Goal: Transaction & Acquisition: Subscribe to service/newsletter

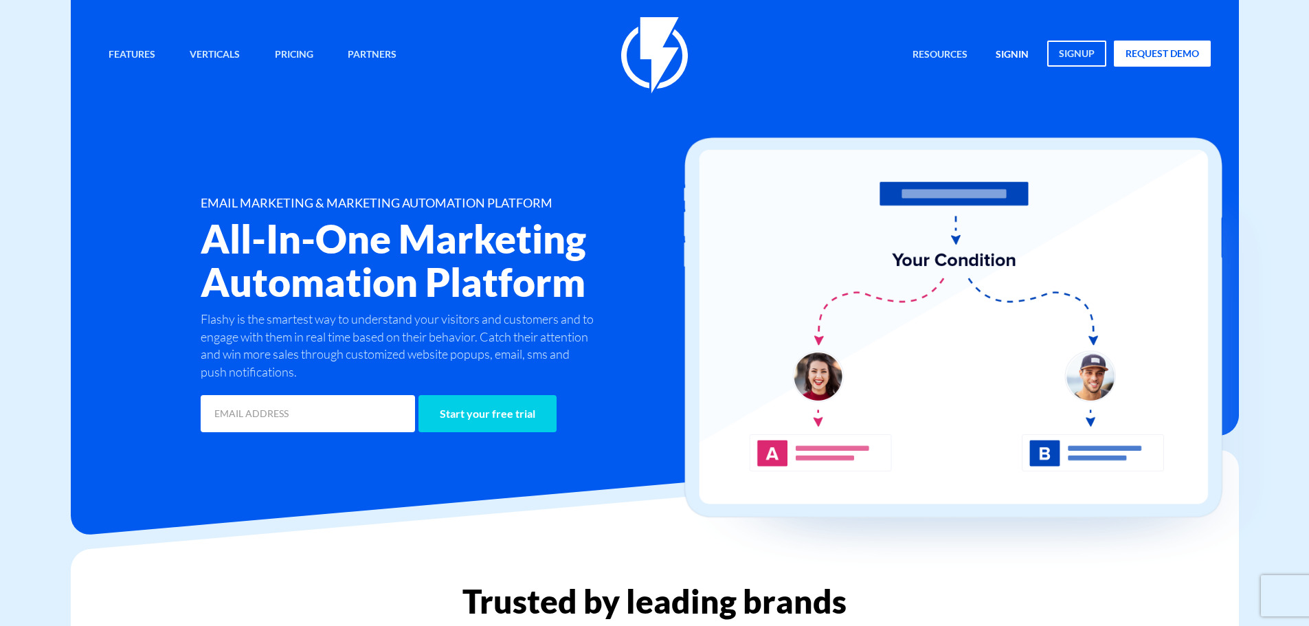
click at [1019, 46] on link "signin" at bounding box center [1013, 56] width 54 height 30
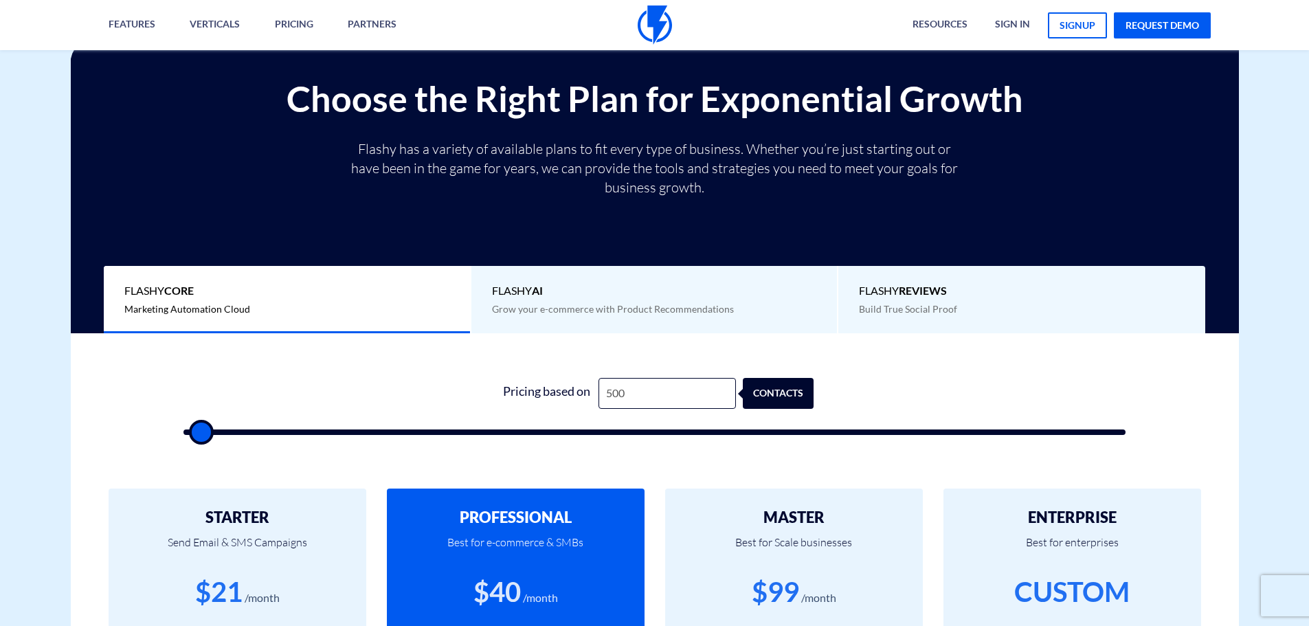
scroll to position [344, 0]
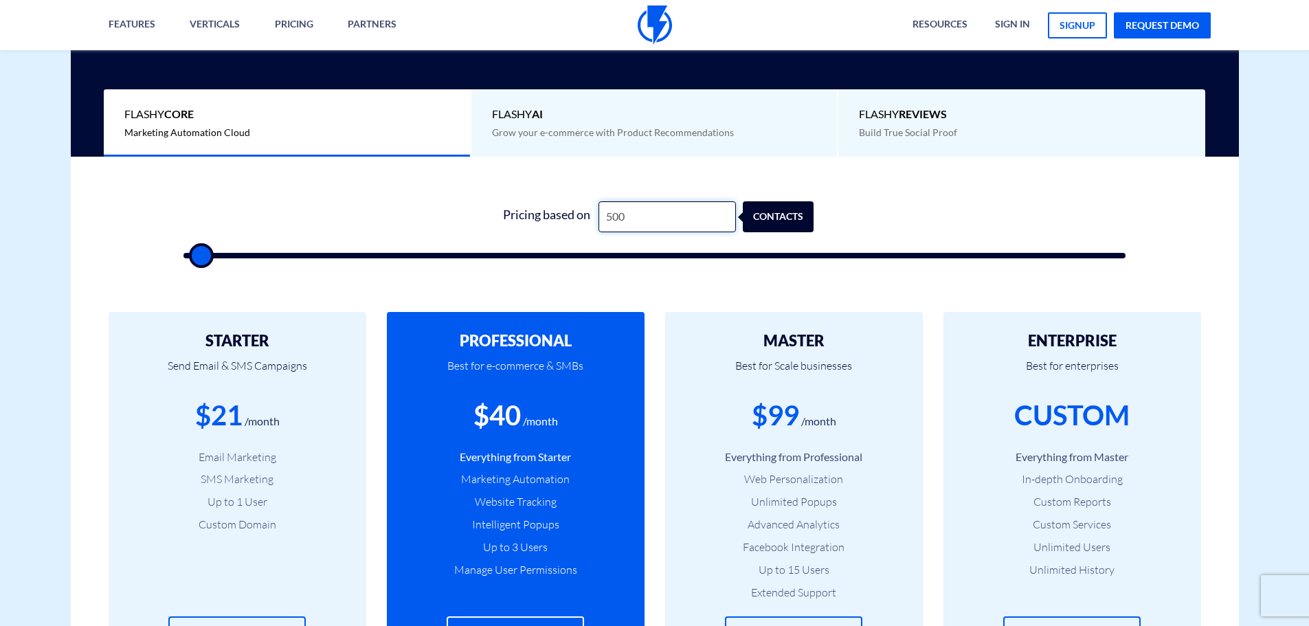
drag, startPoint x: 634, startPoint y: 219, endPoint x: 532, endPoint y: 215, distance: 102.5
click at [548, 215] on div "Pricing based on 500 contacts" at bounding box center [655, 216] width 318 height 31
type input "1"
type input "500"
type input "10"
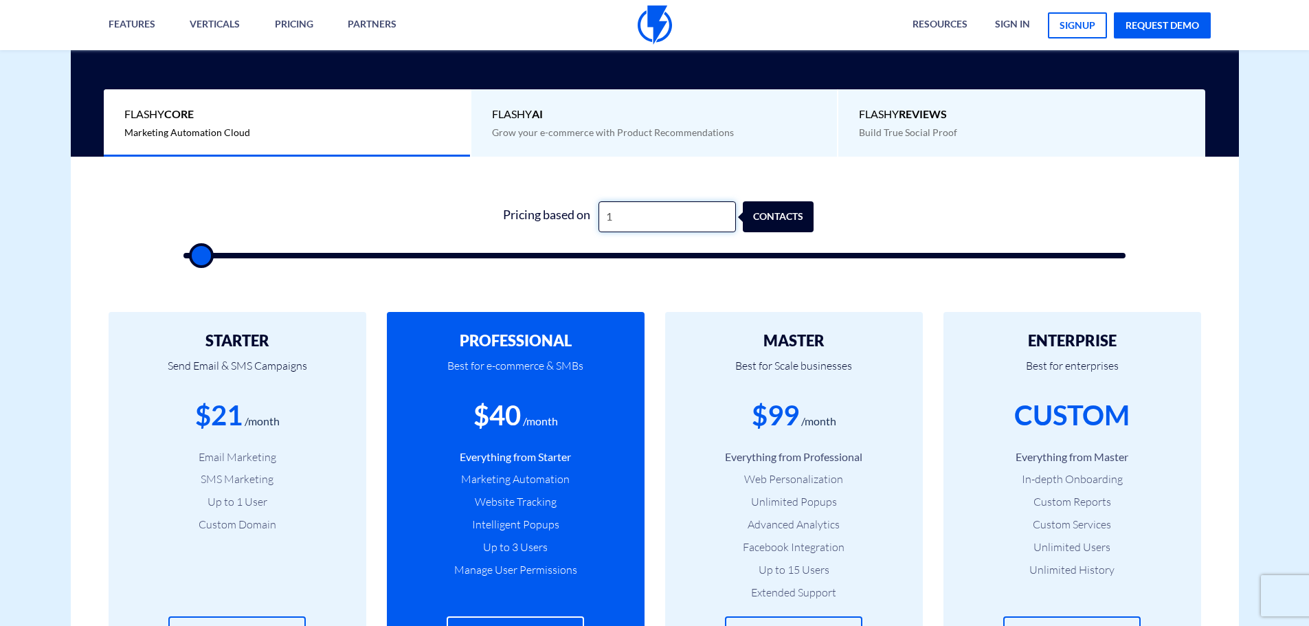
type input "500"
type input "100"
type input "500"
type input "1,000"
type input "1000"
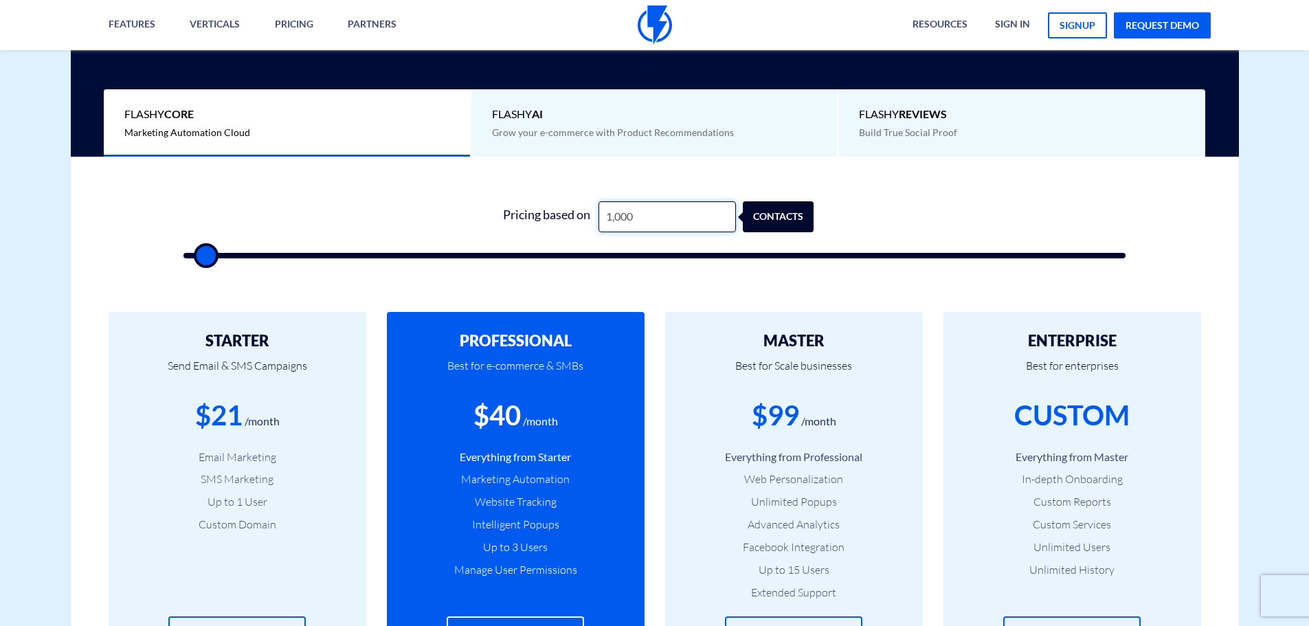
type input "1,000"
click at [856, 216] on form "0 Pricing based on 1,000 contacts" at bounding box center [655, 229] width 943 height 57
type input "1500"
type input "2,000"
type input "2000"
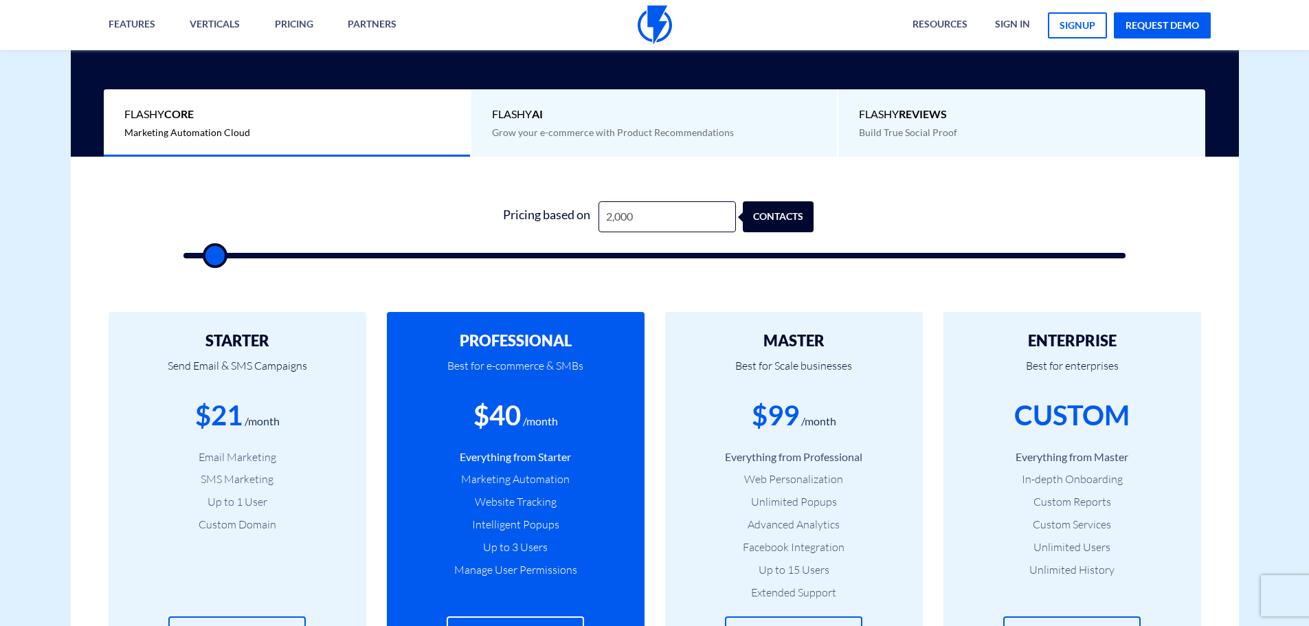
type input "2,500"
drag, startPoint x: 204, startPoint y: 257, endPoint x: 219, endPoint y: 258, distance: 14.5
type input "2500"
click at [219, 258] on input "range" at bounding box center [655, 255] width 943 height 5
drag, startPoint x: 201, startPoint y: 259, endPoint x: 190, endPoint y: 261, distance: 10.4
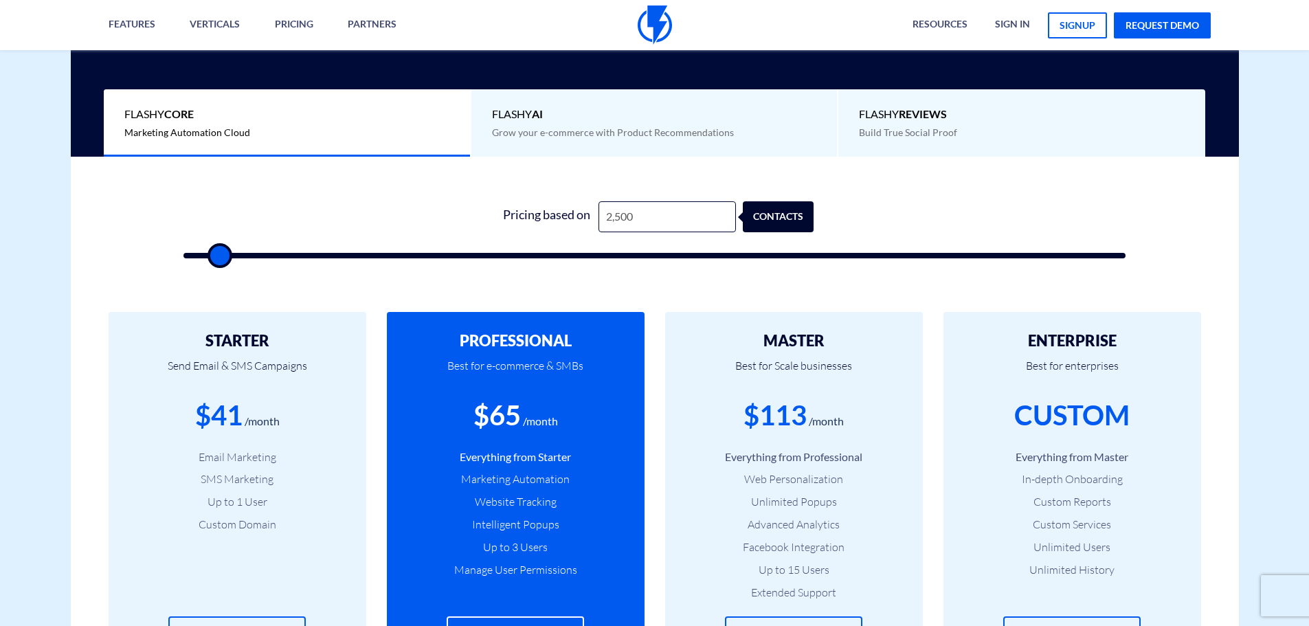
click at [190, 261] on div "1 Pricing based on 2,500 contacts" at bounding box center [655, 226] width 971 height 118
type input "3,000"
type input "3000"
type input "2,500"
type input "2500"
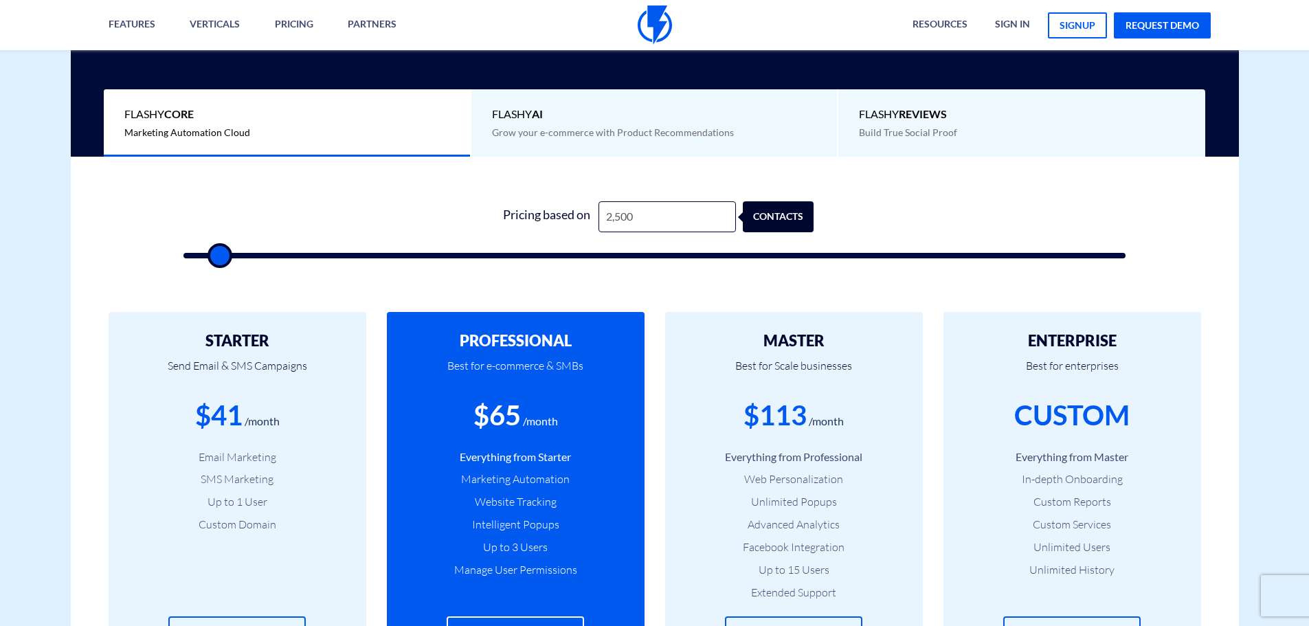
type input "2,000"
type input "2000"
type input "1,500"
type input "1500"
type input "1,000"
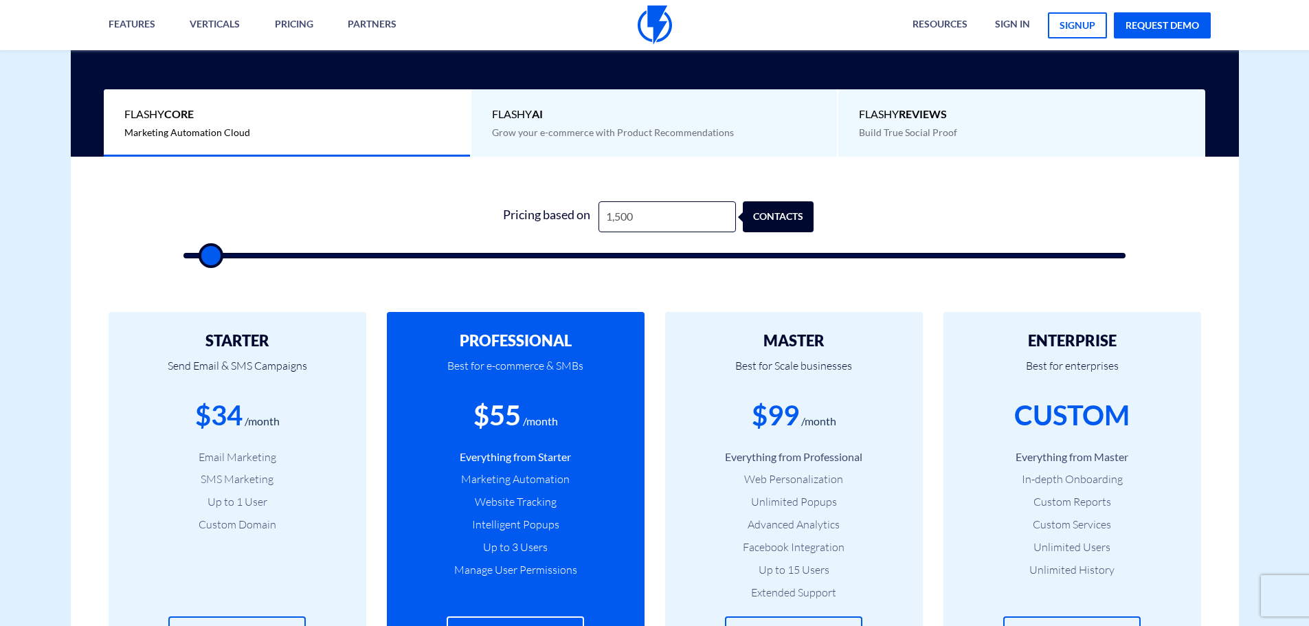
type input "1000"
type input "1,500"
type input "1500"
type input "2,000"
type input "2000"
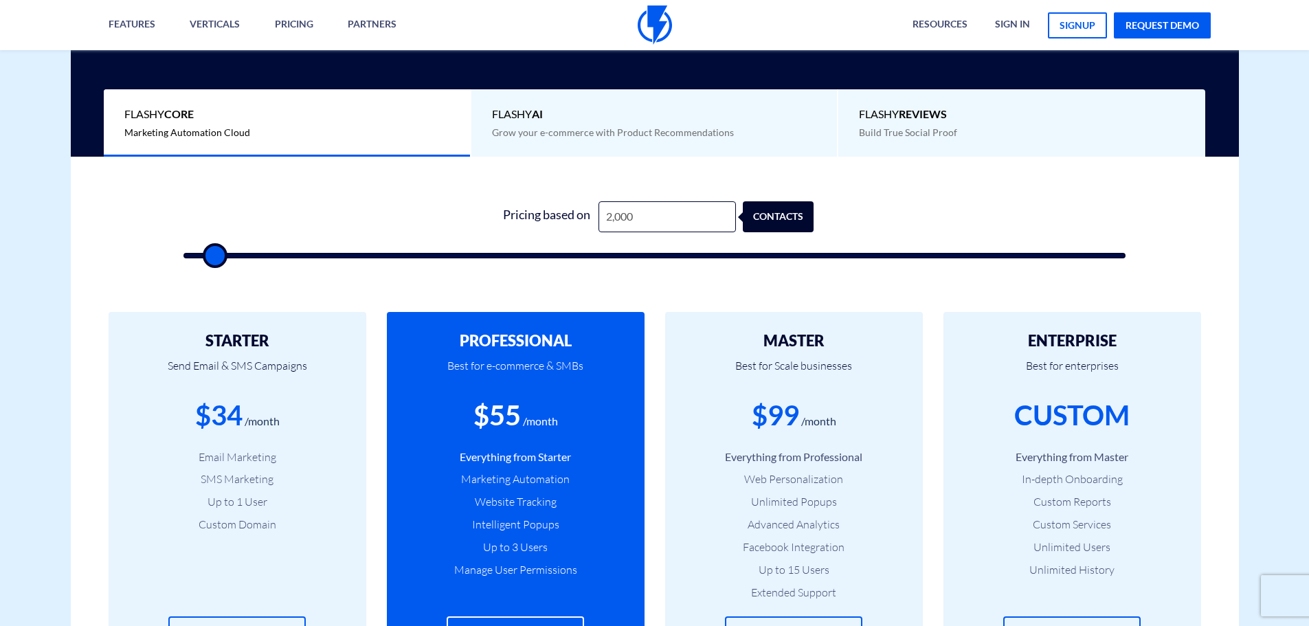
click at [215, 258] on input "range" at bounding box center [655, 255] width 943 height 5
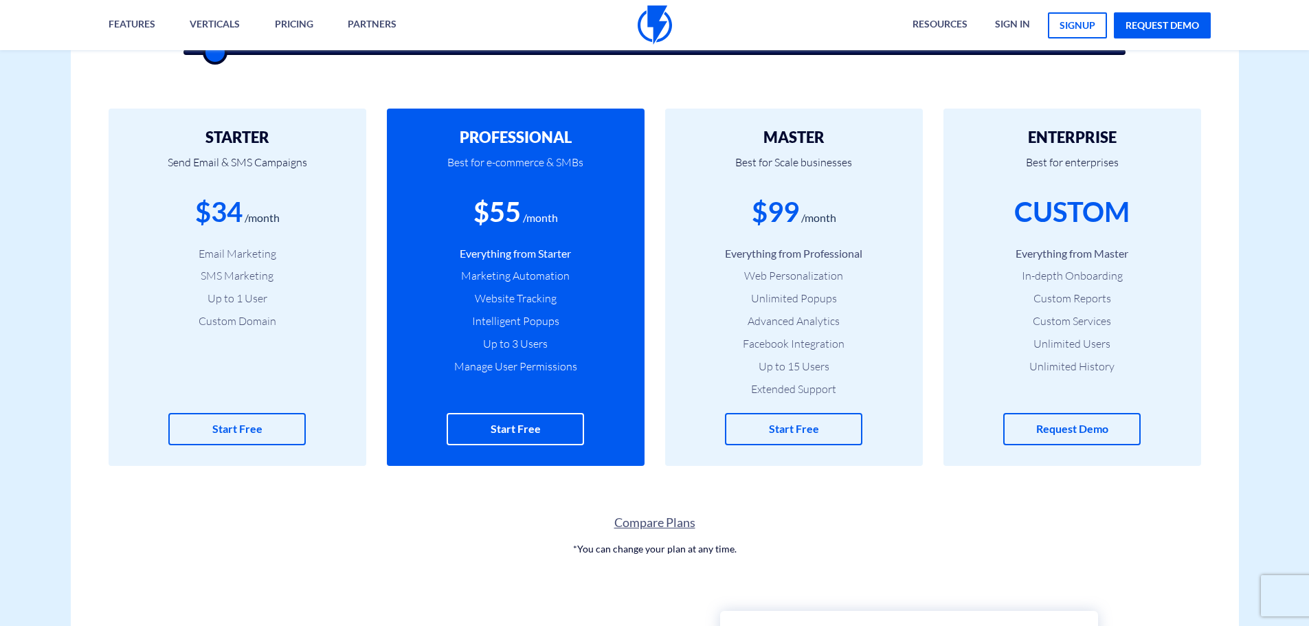
scroll to position [550, 0]
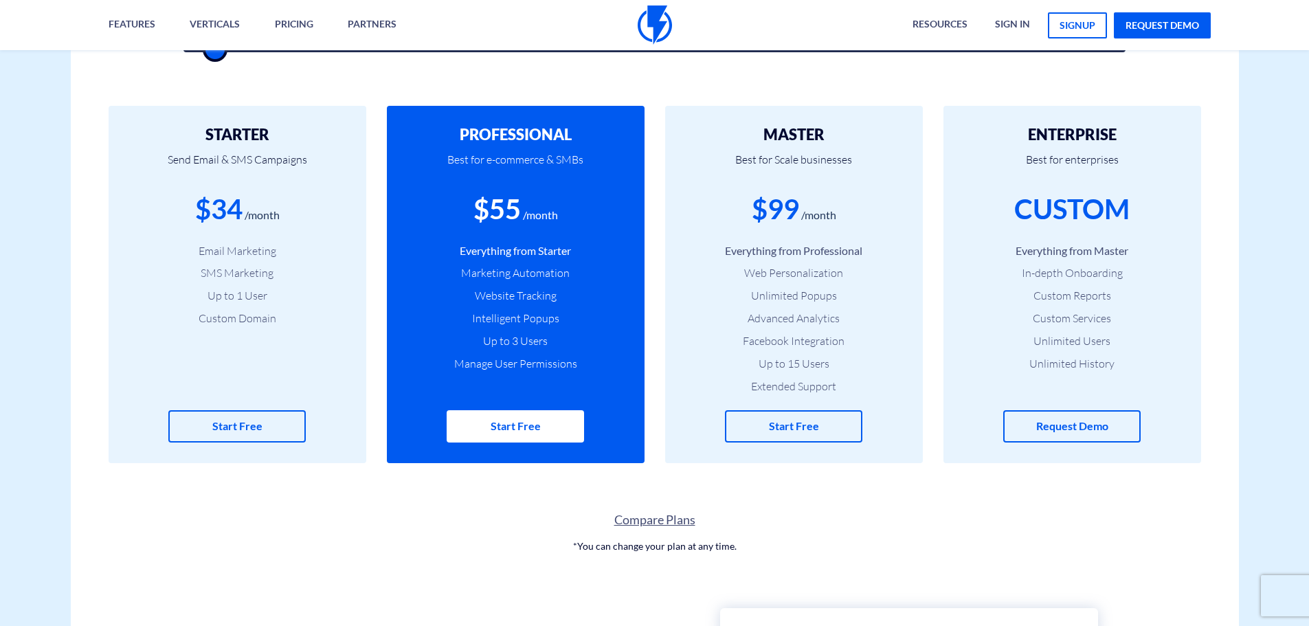
click at [504, 432] on link "Start Free" at bounding box center [515, 426] width 137 height 32
